Goal: Navigation & Orientation: Find specific page/section

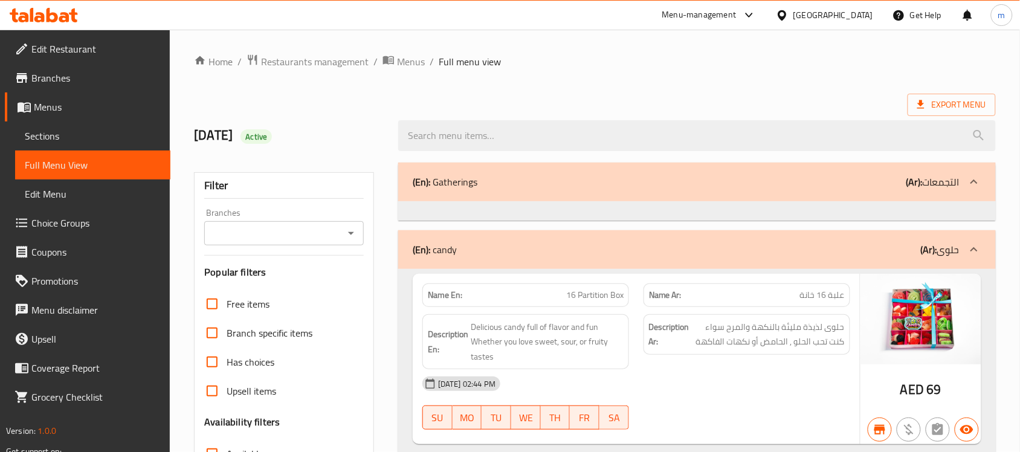
click at [80, 80] on span "Branches" at bounding box center [95, 78] width 129 height 15
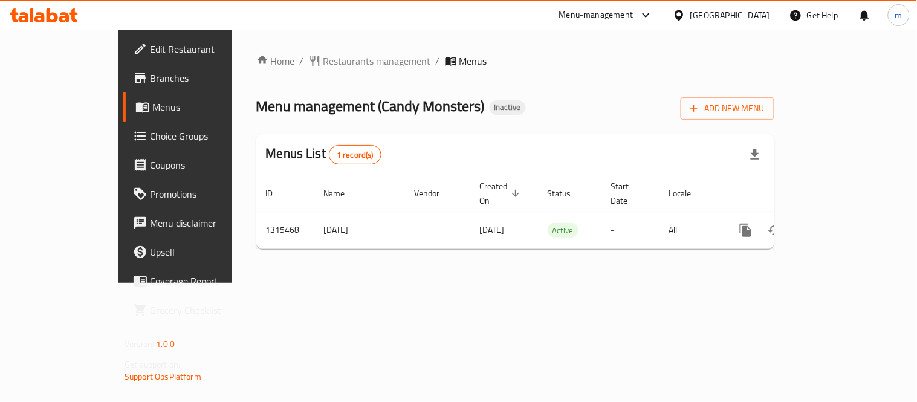
click at [150, 82] on span "Branches" at bounding box center [206, 78] width 112 height 15
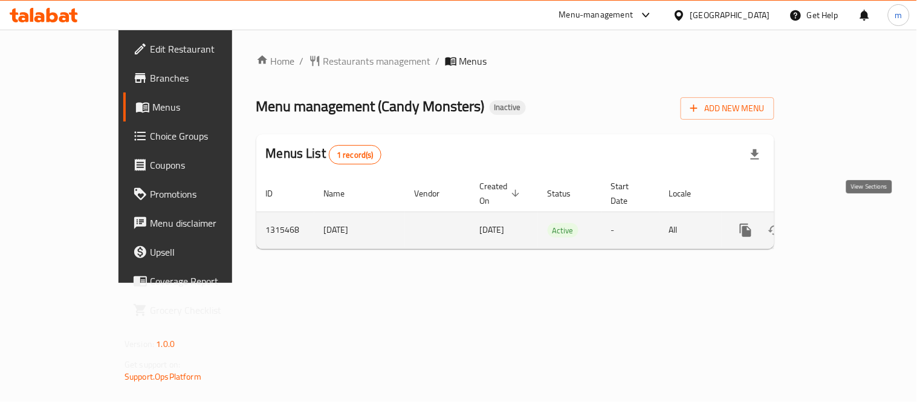
click at [848, 220] on link "enhanced table" at bounding box center [833, 230] width 29 height 29
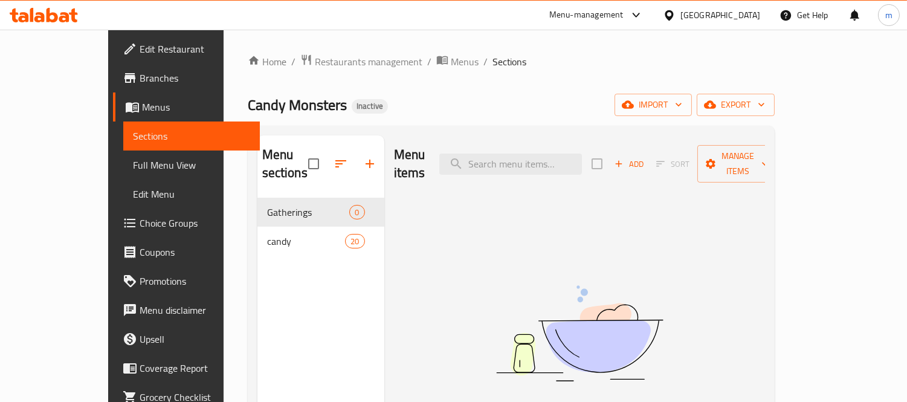
click at [133, 167] on span "Full Menu View" at bounding box center [191, 165] width 117 height 15
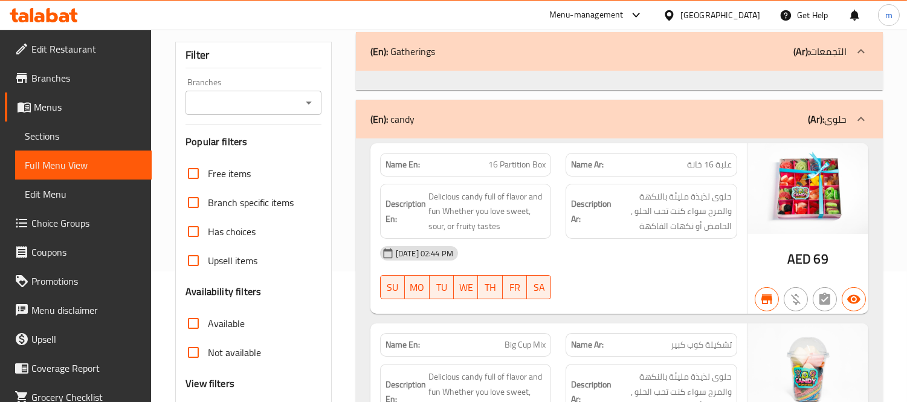
scroll to position [268, 0]
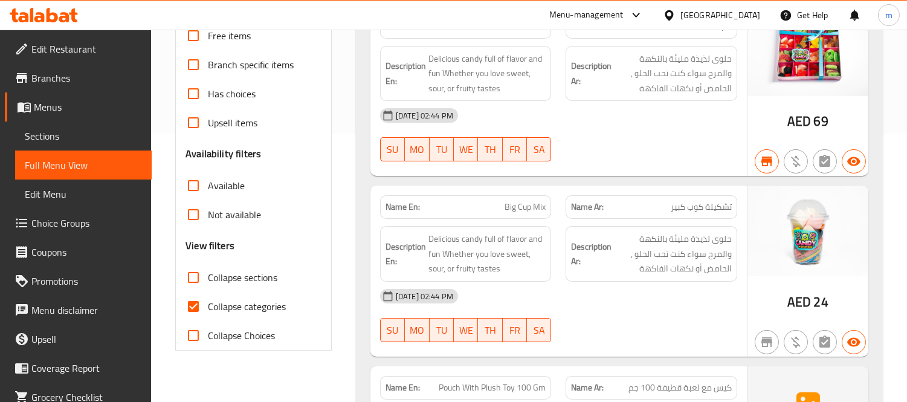
click at [228, 300] on span "Collapse categories" at bounding box center [247, 306] width 78 height 15
click at [208, 300] on input "Collapse categories" at bounding box center [193, 306] width 29 height 29
checkbox input "false"
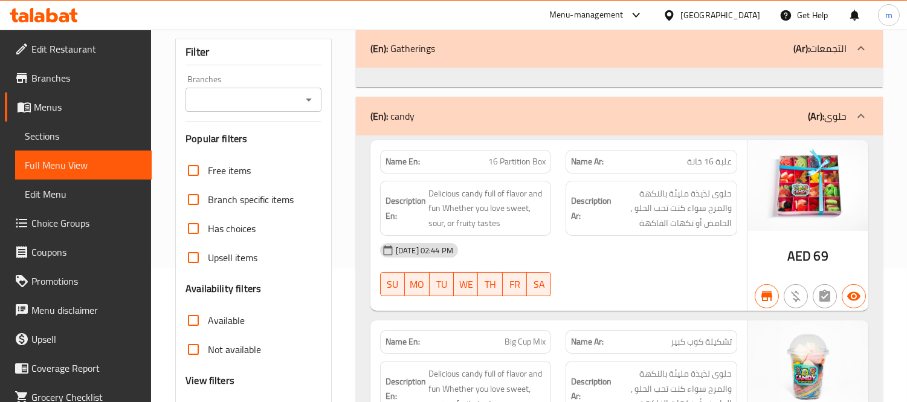
scroll to position [201, 0]
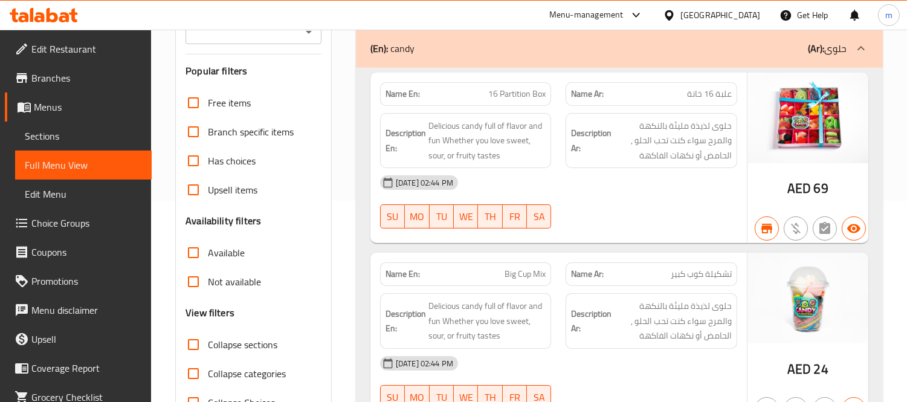
click at [218, 348] on span "Collapse sections" at bounding box center [243, 344] width 70 height 15
click at [208, 348] on input "Collapse sections" at bounding box center [193, 344] width 29 height 29
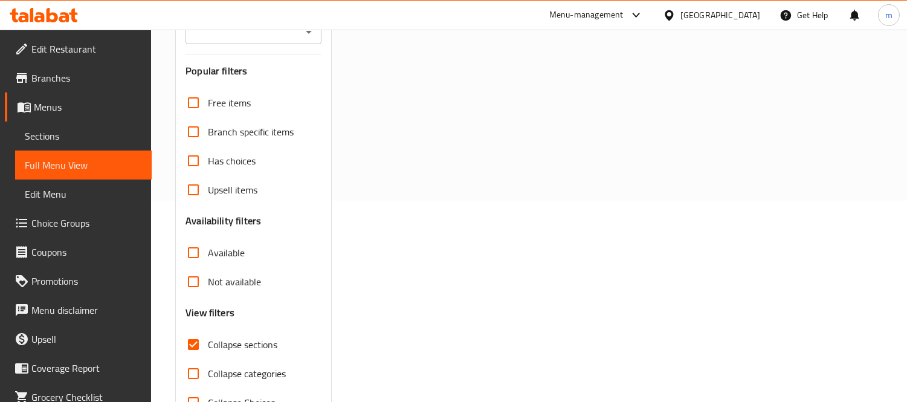
click at [214, 346] on span "Collapse sections" at bounding box center [243, 344] width 70 height 15
click at [208, 346] on input "Collapse sections" at bounding box center [193, 344] width 29 height 29
checkbox input "false"
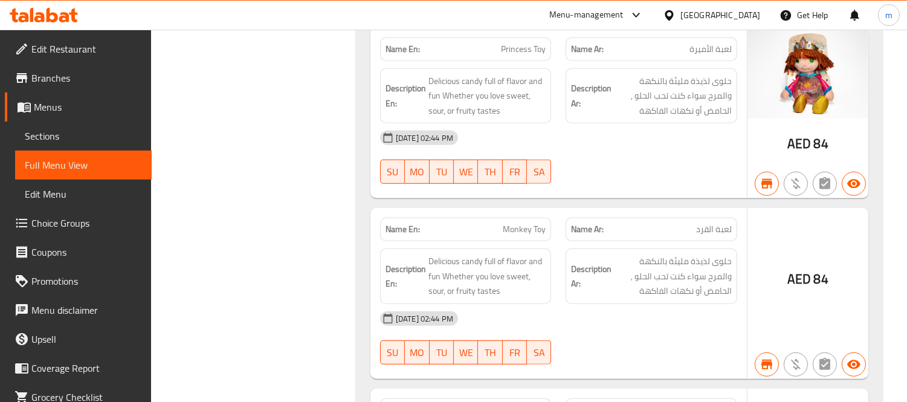
scroll to position [1478, 0]
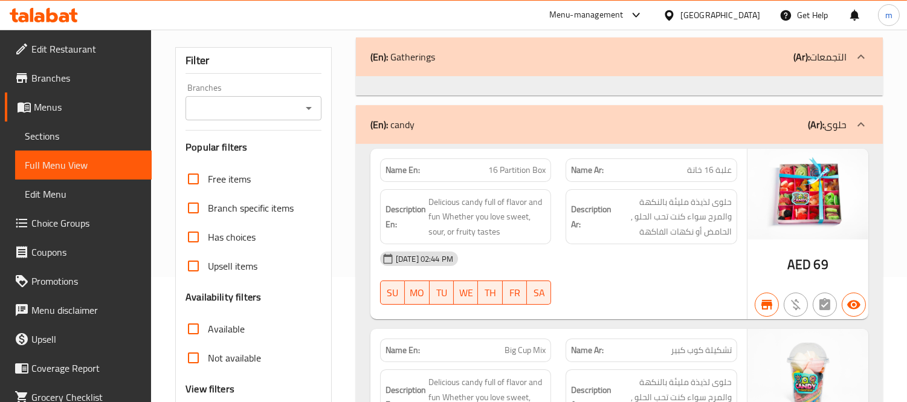
scroll to position [336, 0]
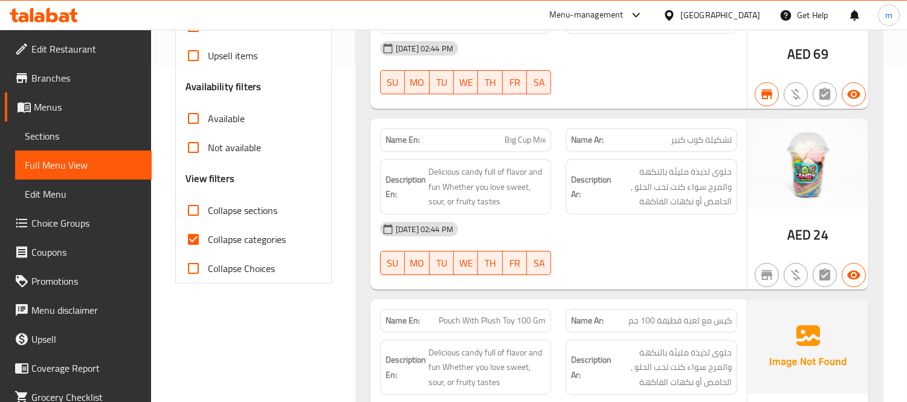
click at [233, 238] on span "Collapse categories" at bounding box center [247, 239] width 78 height 15
click at [208, 238] on input "Collapse categories" at bounding box center [193, 239] width 29 height 29
checkbox input "false"
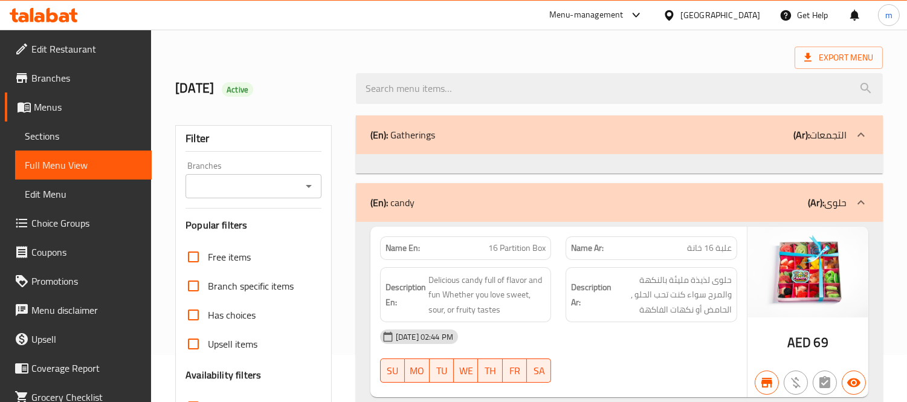
scroll to position [0, 0]
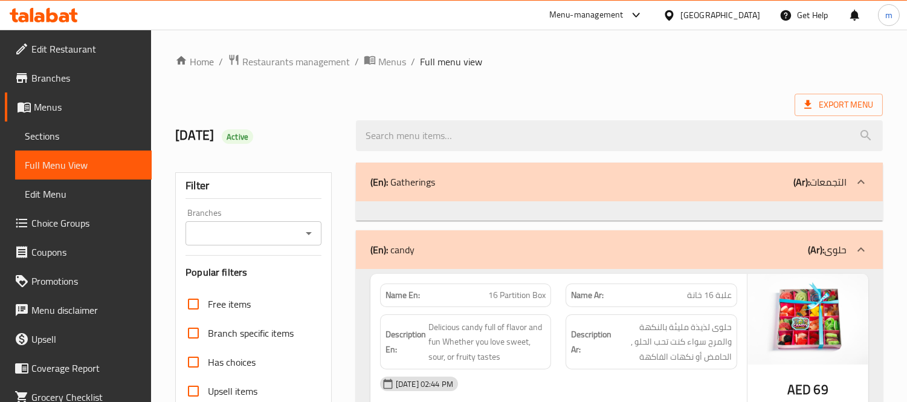
click at [53, 85] on span "Branches" at bounding box center [86, 78] width 111 height 15
click at [73, 83] on span "Branches" at bounding box center [86, 78] width 111 height 15
